Goal: Task Accomplishment & Management: Manage account settings

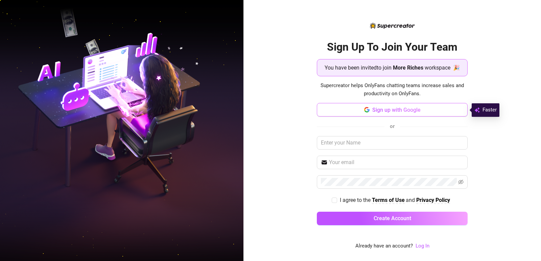
click at [402, 110] on span "Sign up with Google" at bounding box center [396, 110] width 48 height 6
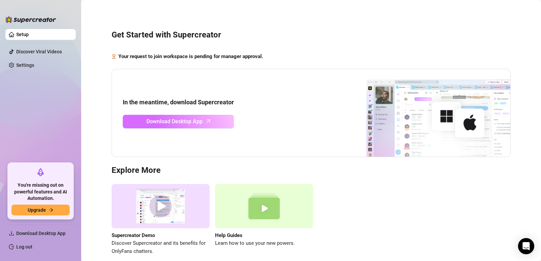
click at [208, 123] on icon "arrow-up" at bounding box center [208, 121] width 8 height 8
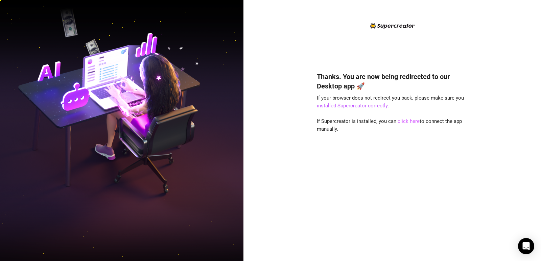
click at [415, 122] on link "click here" at bounding box center [408, 121] width 22 height 6
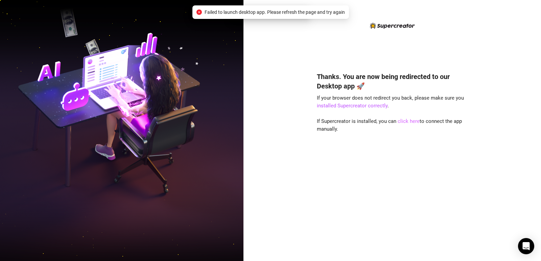
click at [406, 121] on link "click here" at bounding box center [408, 121] width 22 height 6
click at [275, 15] on span "An unexpected error occurred" at bounding box center [275, 11] width 62 height 7
click at [221, 14] on span "Failed to launch desktop app. Please refresh the page and try again" at bounding box center [274, 11] width 140 height 7
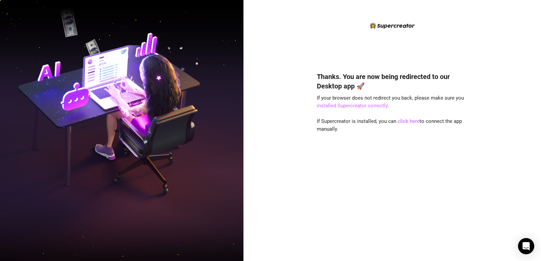
click at [361, 106] on link "installed Supercreator correctly" at bounding box center [352, 106] width 71 height 6
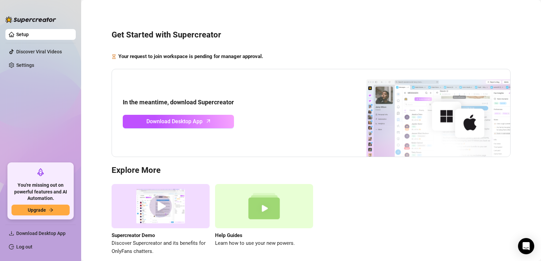
drag, startPoint x: 396, startPoint y: 109, endPoint x: 320, endPoint y: 111, distance: 76.1
click at [395, 109] on img at bounding box center [425, 113] width 169 height 88
click at [298, 44] on div "Get Started with Supercreator Your request to join workspace is pending for man…" at bounding box center [311, 139] width 446 height 268
click at [359, 22] on div "Get Started with Supercreator Your request to join workspace is pending for man…" at bounding box center [311, 139] width 446 height 268
click at [21, 65] on link "Settings" at bounding box center [25, 65] width 18 height 5
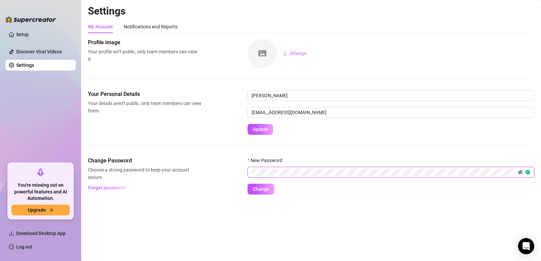
click at [520, 172] on icon "eye-invisible" at bounding box center [520, 172] width 5 height 5
click at [520, 172] on icon "eye" at bounding box center [520, 172] width 5 height 5
click at [263, 191] on span "Change" at bounding box center [260, 189] width 17 height 5
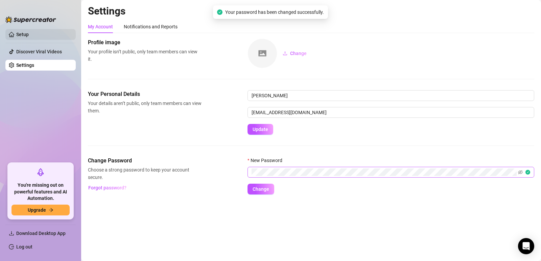
click at [29, 36] on link "Setup" at bounding box center [22, 34] width 13 height 5
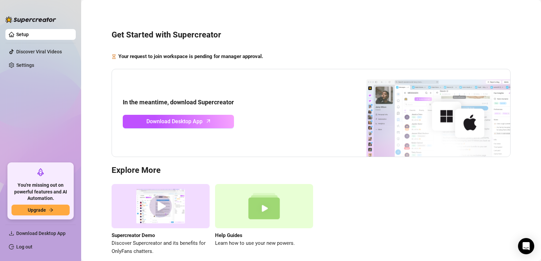
click at [463, 49] on div "Get Started with Supercreator Your request to join workspace is pending for man…" at bounding box center [311, 139] width 446 height 268
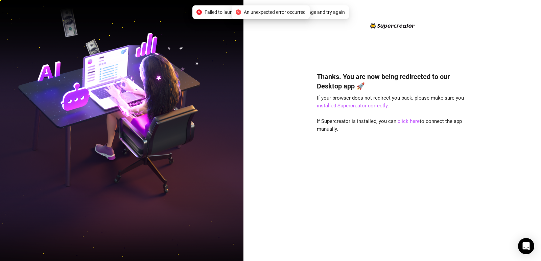
click at [247, 13] on span "An unexpected error occurred" at bounding box center [275, 11] width 62 height 7
click at [343, 17] on div "Failed to launch desktop app. Please refresh the page and try again" at bounding box center [270, 12] width 156 height 14
click at [342, 15] on span "Failed to launch desktop app. Please refresh the page and try again" at bounding box center [274, 11] width 140 height 7
click at [201, 11] on icon "close-circle" at bounding box center [198, 11] width 5 height 5
